Goal: Navigation & Orientation: Find specific page/section

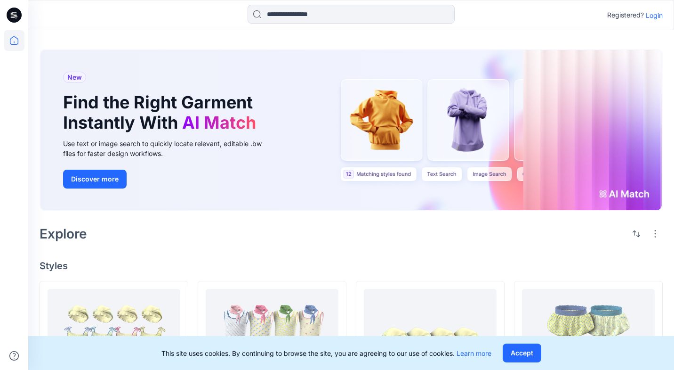
click at [654, 15] on p "Login" at bounding box center [654, 15] width 17 height 10
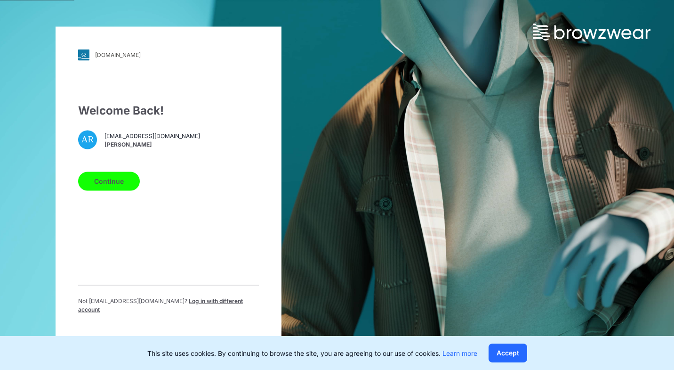
click at [118, 178] on button "Continue" at bounding box center [109, 180] width 62 height 19
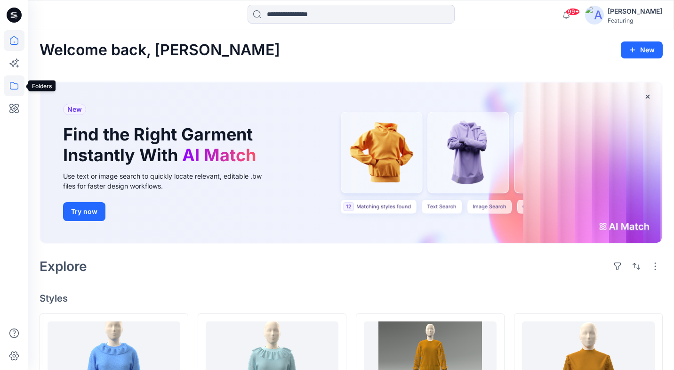
click at [16, 82] on icon at bounding box center [14, 85] width 21 height 21
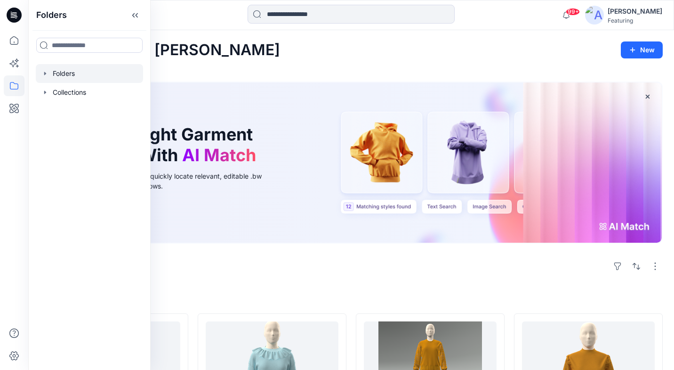
click at [82, 73] on div at bounding box center [89, 73] width 107 height 19
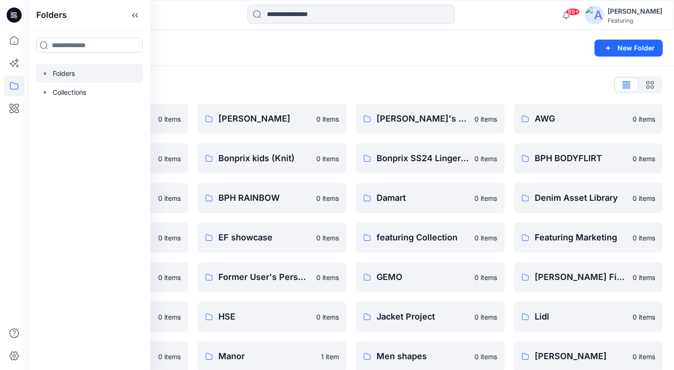
click at [193, 48] on div "Folders" at bounding box center [315, 47] width 550 height 13
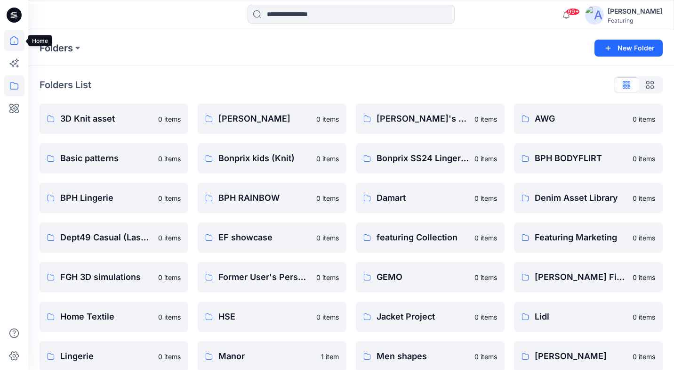
click at [13, 37] on icon at bounding box center [14, 40] width 8 height 8
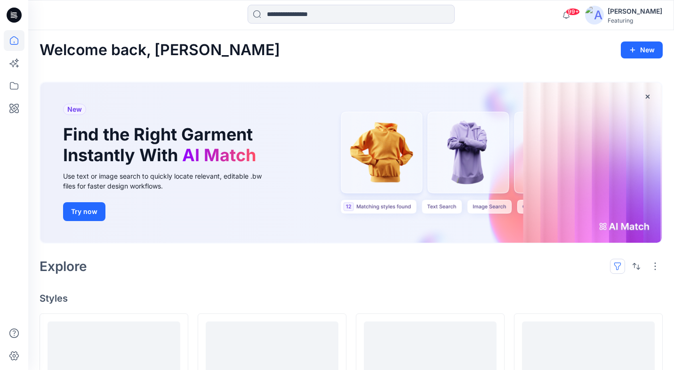
click at [618, 260] on button "button" at bounding box center [617, 265] width 15 height 15
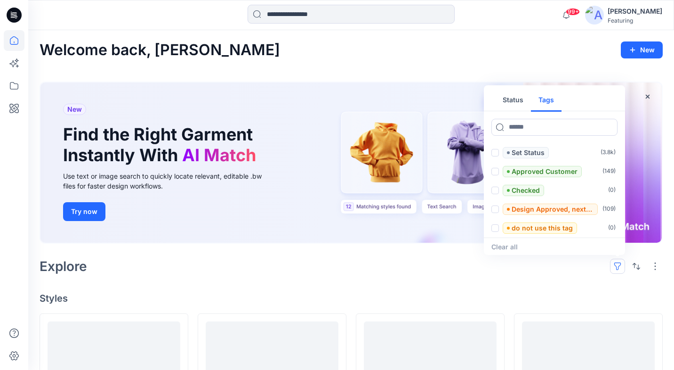
click at [551, 100] on button "Tags" at bounding box center [546, 100] width 31 height 23
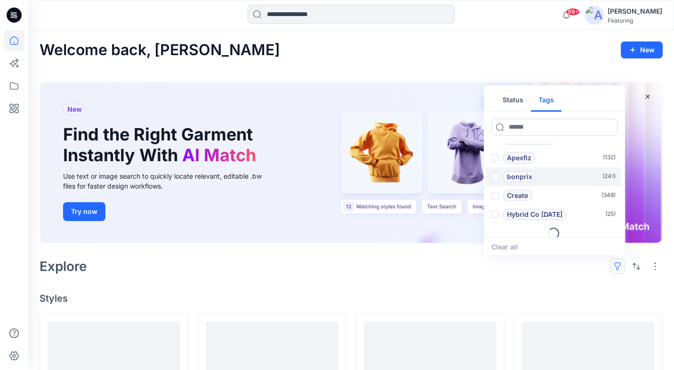
scroll to position [38, 0]
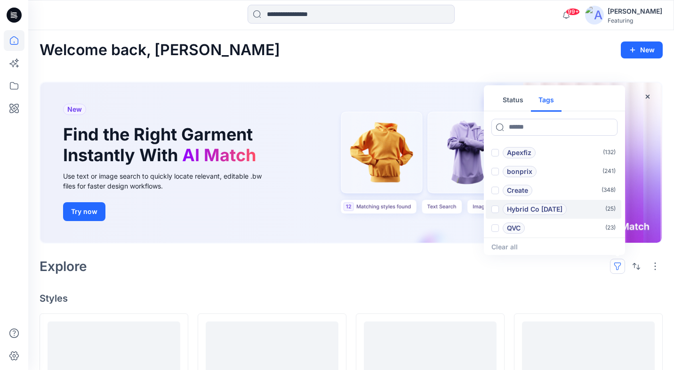
click at [497, 210] on span at bounding box center [496, 209] width 8 height 8
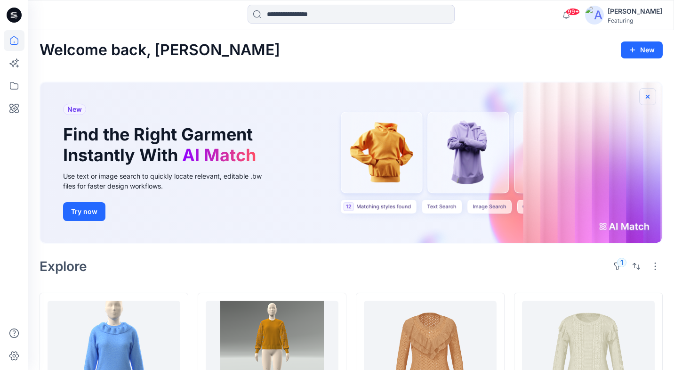
click at [649, 98] on icon "button" at bounding box center [648, 96] width 4 height 4
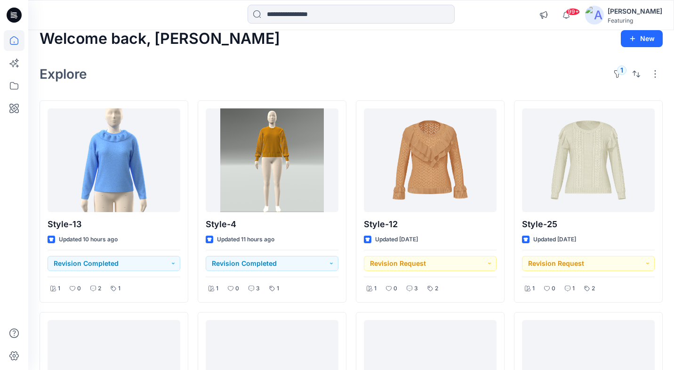
scroll to position [0, 0]
